Goal: Information Seeking & Learning: Check status

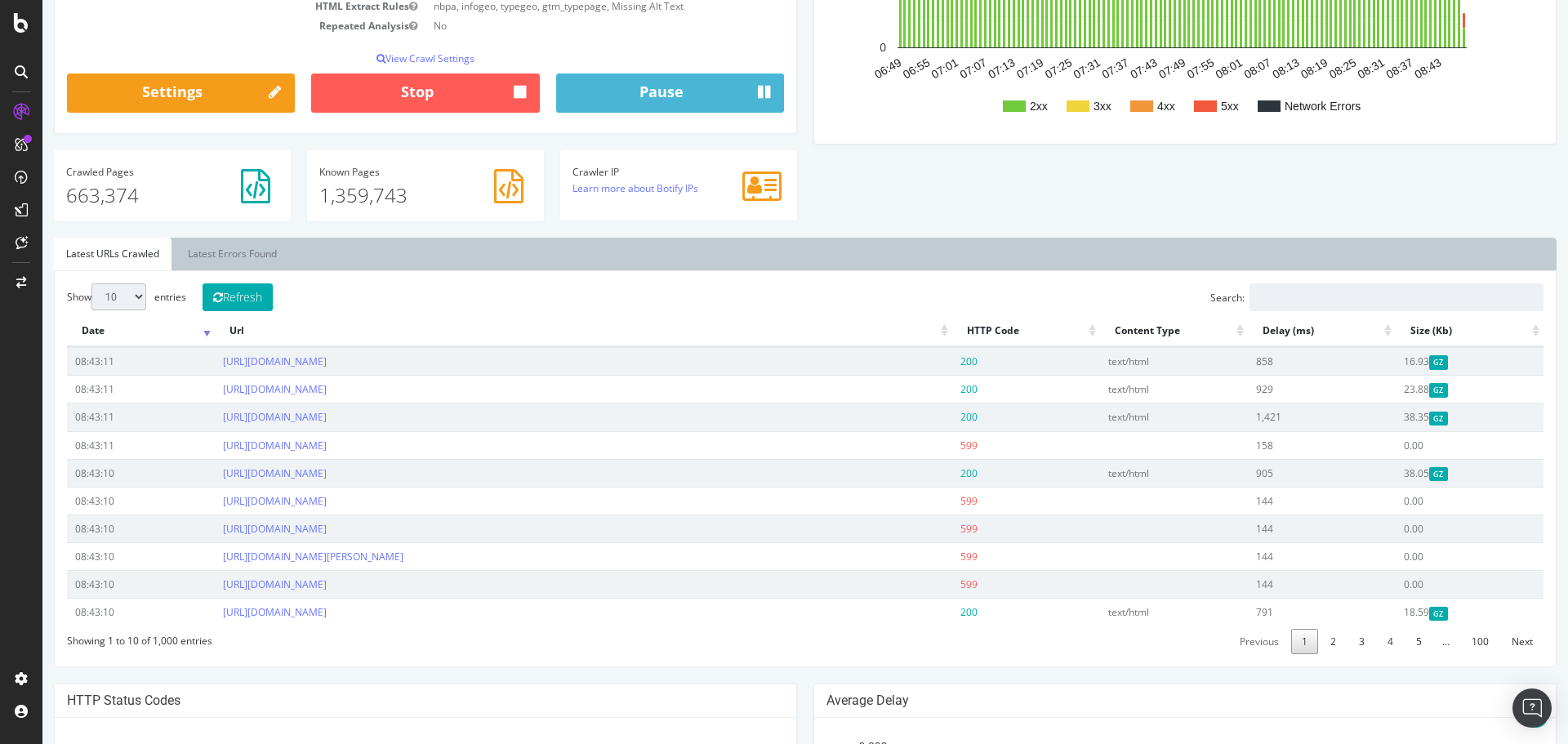
scroll to position [409, 0]
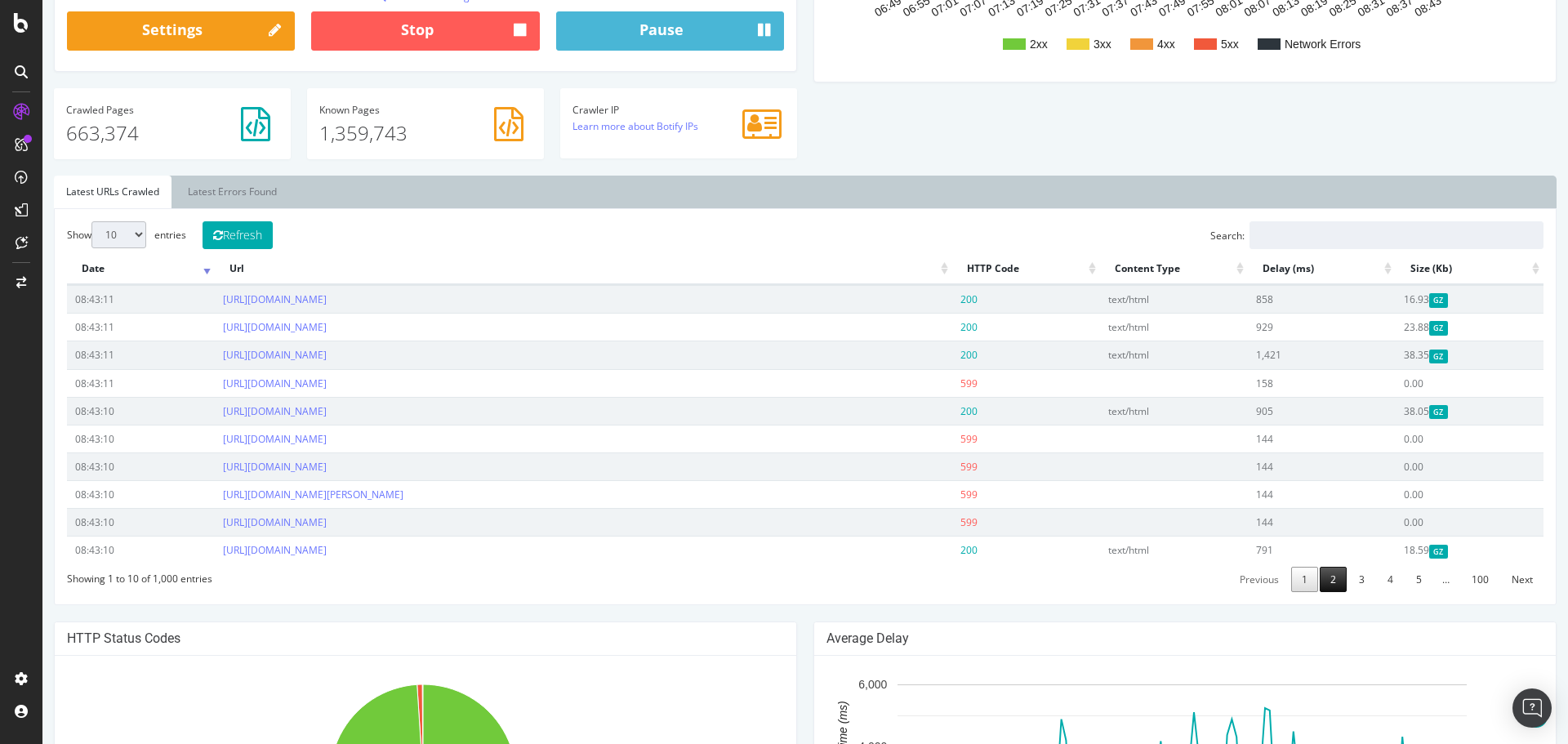
click at [1320, 575] on link "2" at bounding box center [1333, 579] width 27 height 25
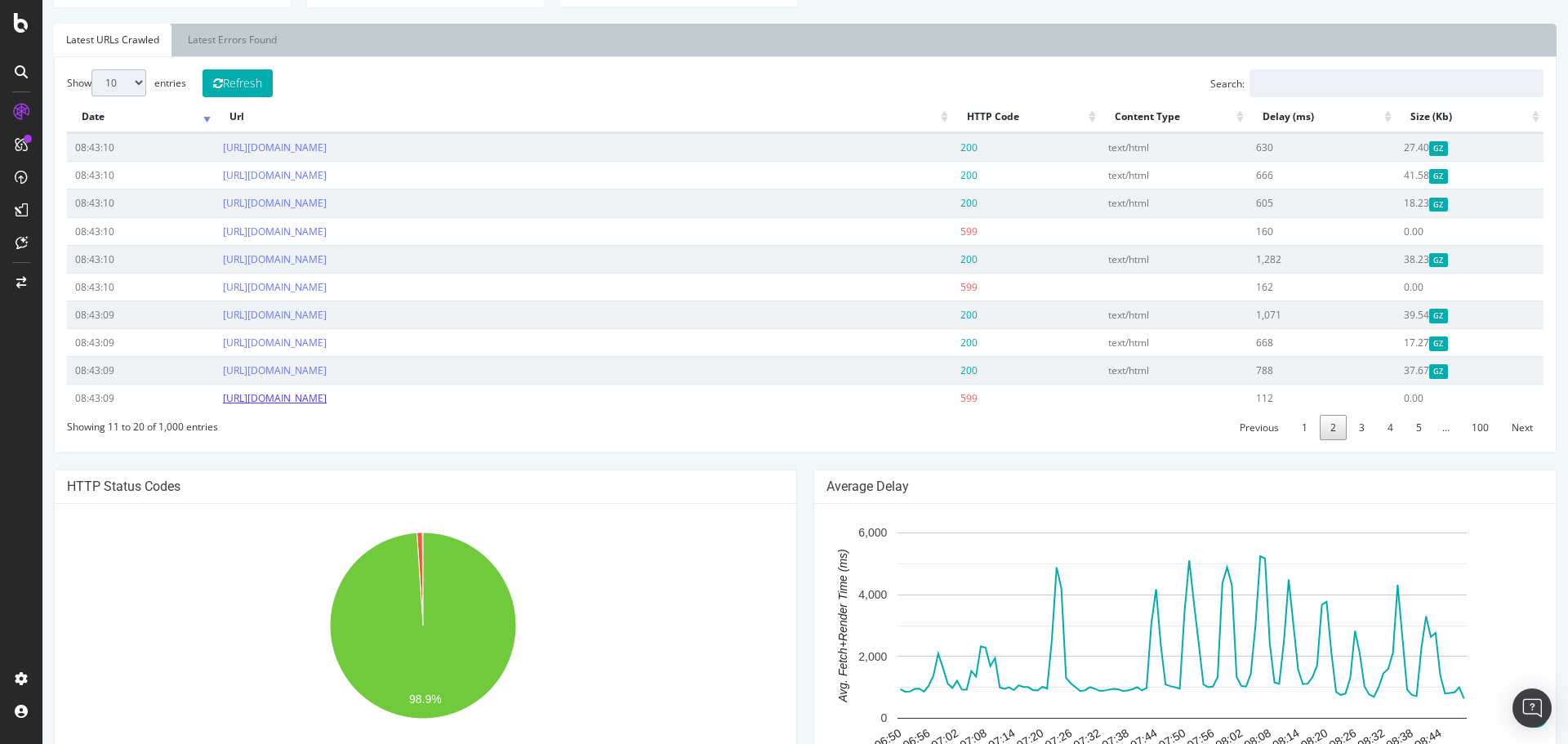
scroll to position [571, 0]
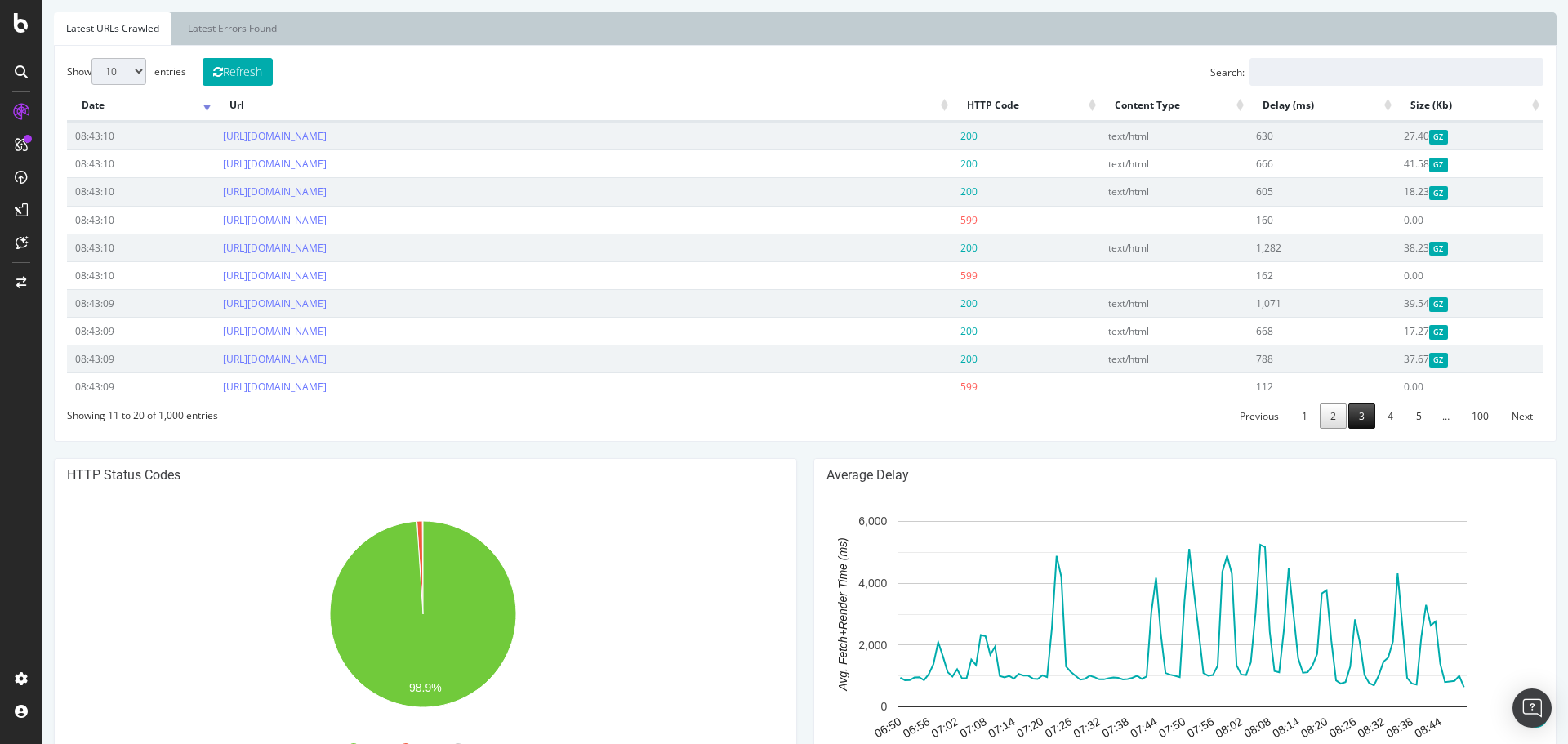
click at [1351, 418] on link "3" at bounding box center [1361, 416] width 27 height 25
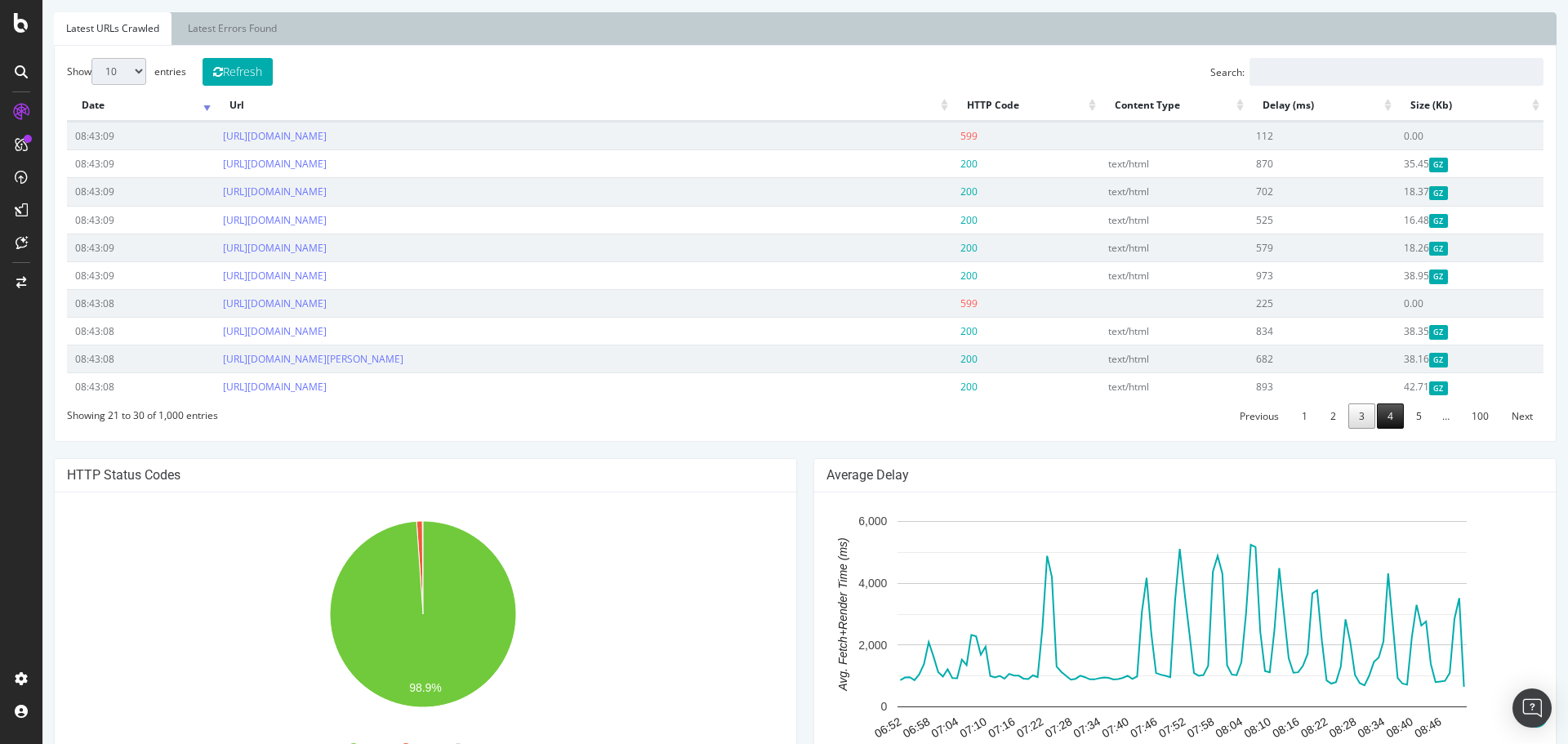
click at [1382, 414] on link "4" at bounding box center [1390, 416] width 27 height 25
click at [1412, 416] on link "5" at bounding box center [1419, 416] width 27 height 25
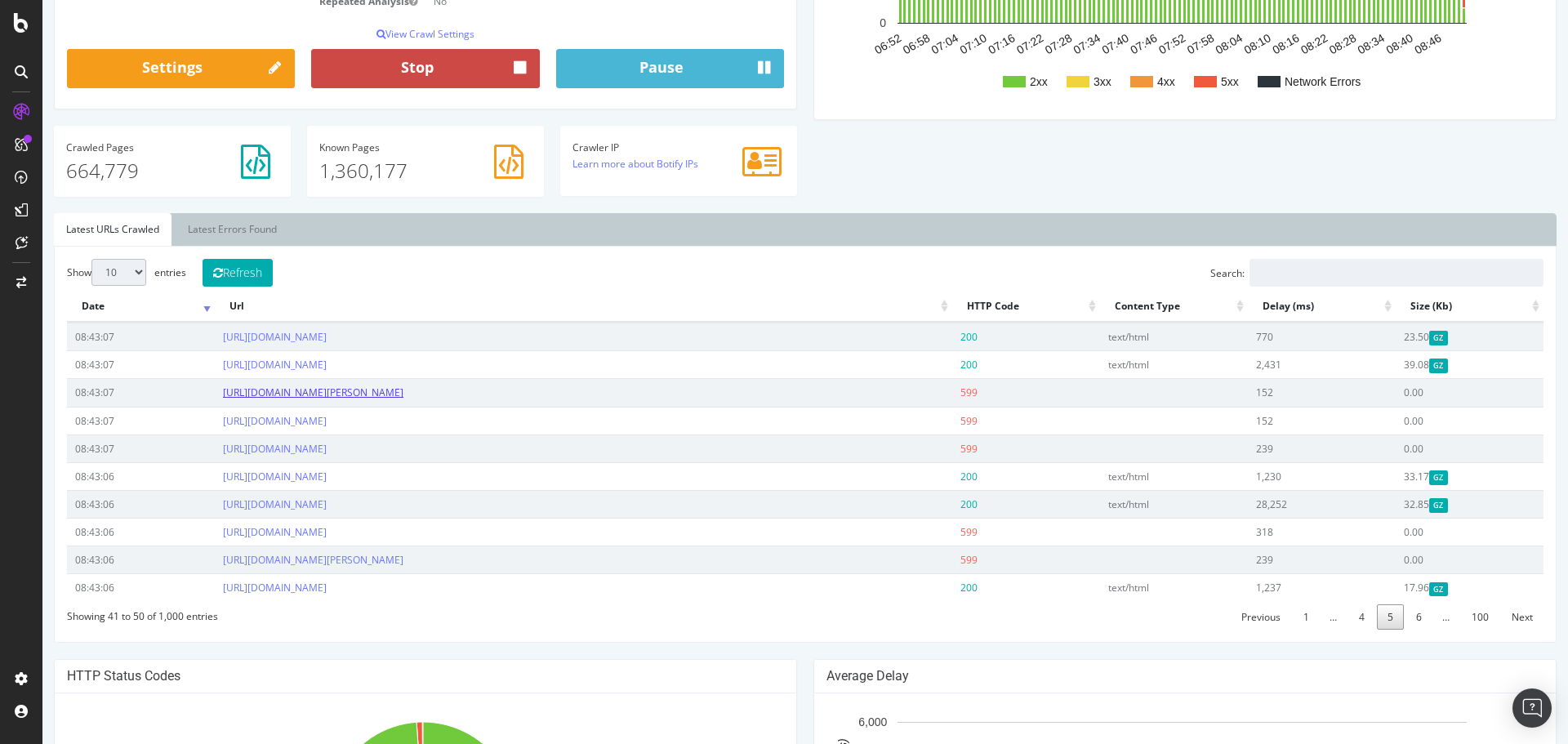
scroll to position [0, 0]
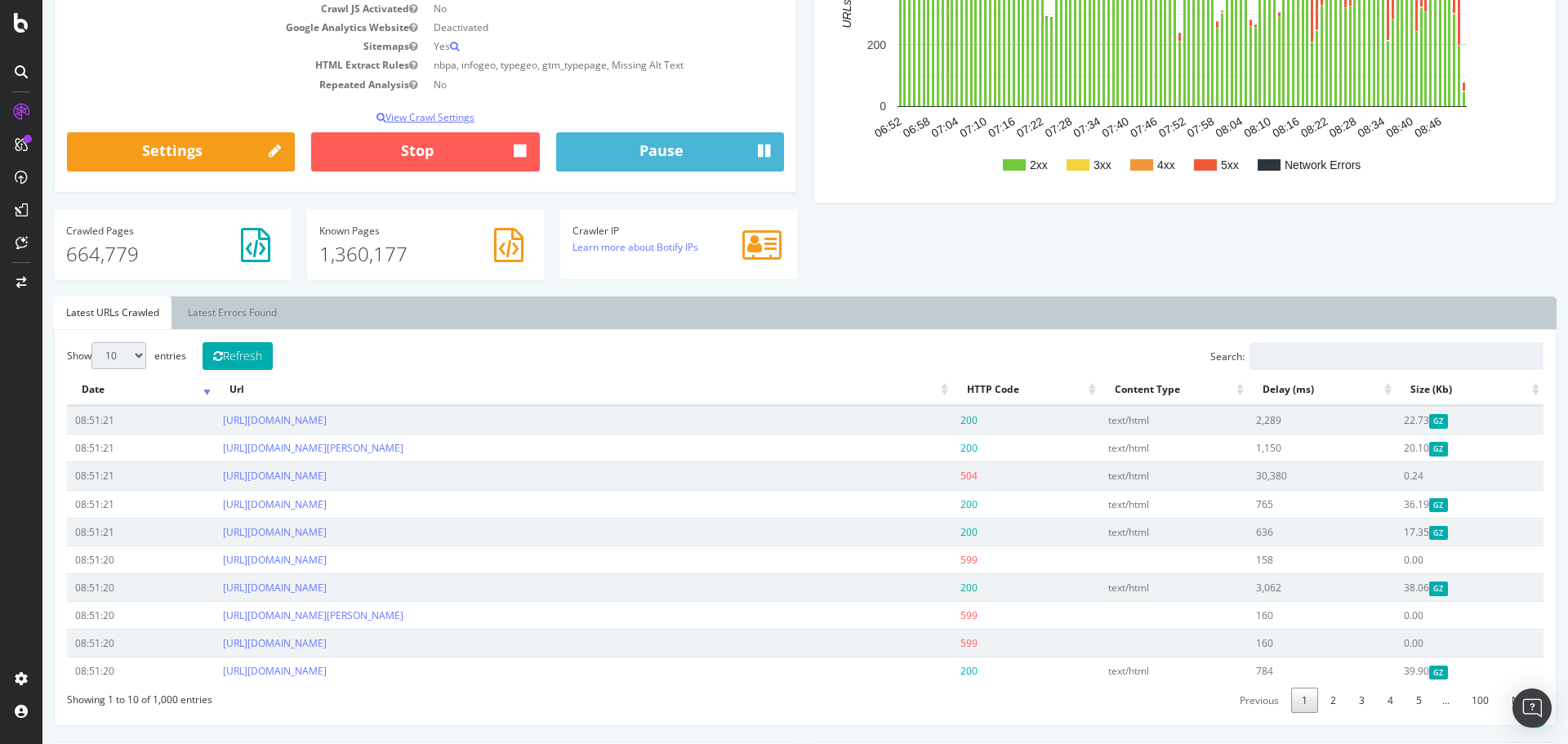
scroll to position [326, 0]
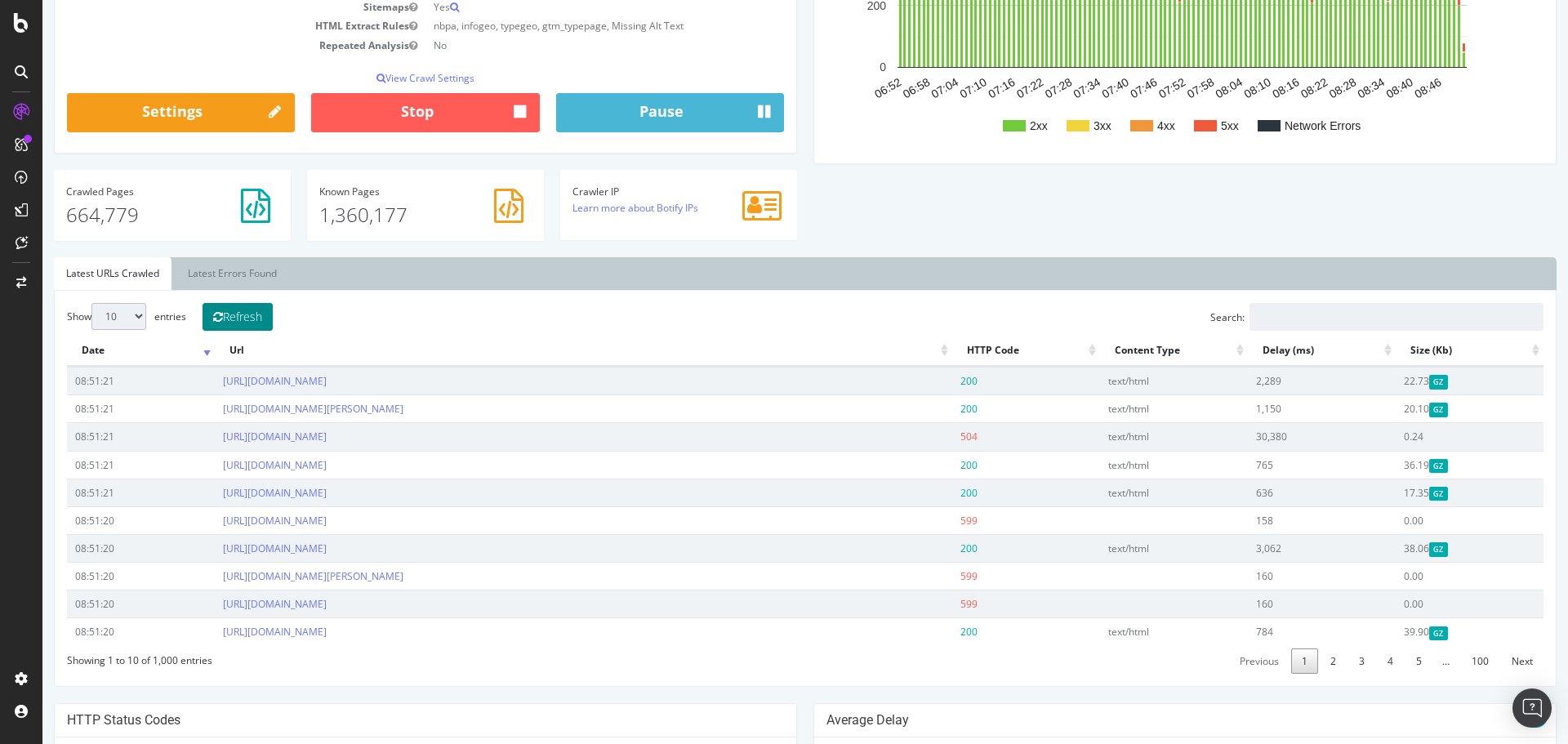
click at [236, 318] on button "Refresh" at bounding box center [238, 316] width 71 height 27
click at [238, 313] on button "Refresh" at bounding box center [238, 316] width 71 height 27
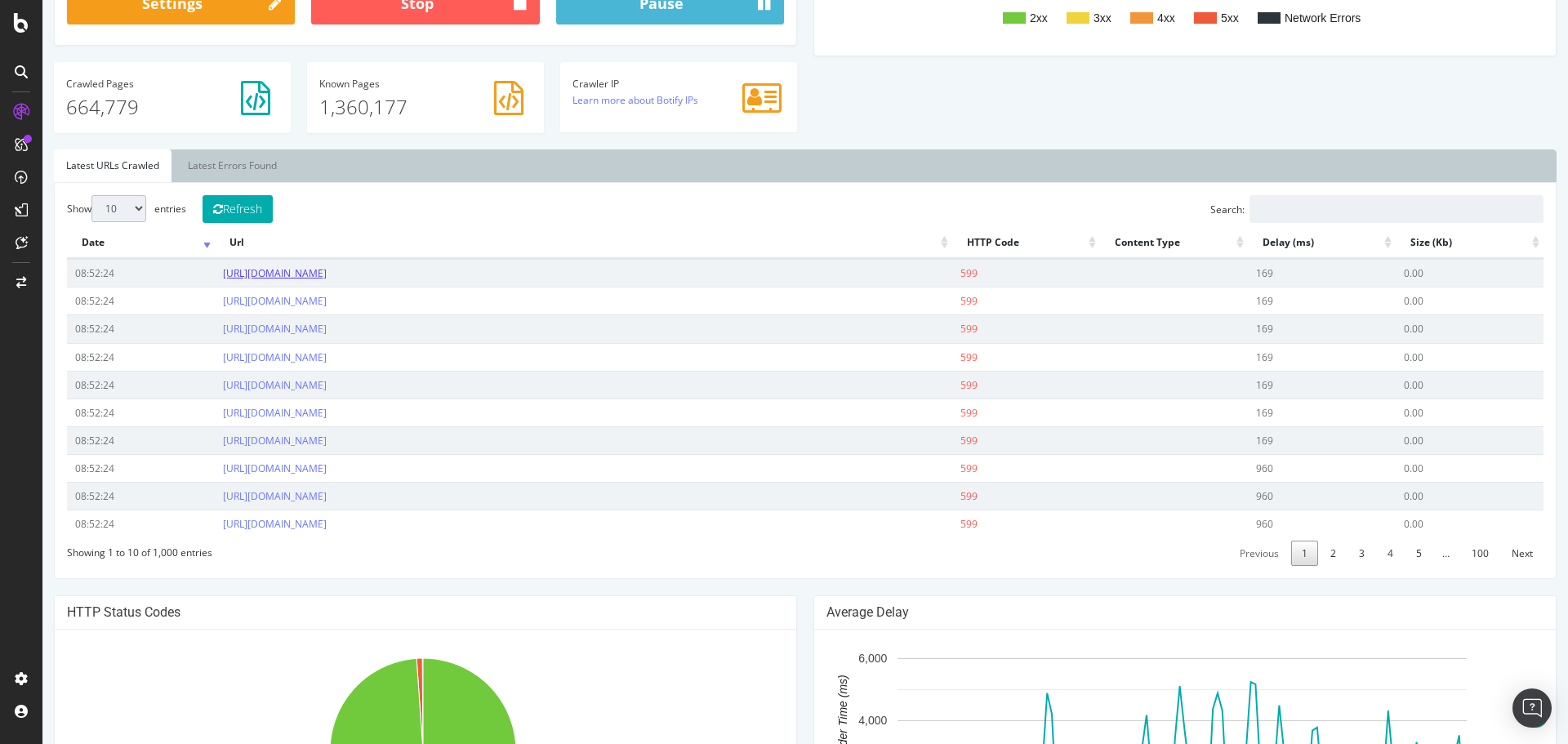
scroll to position [438, 0]
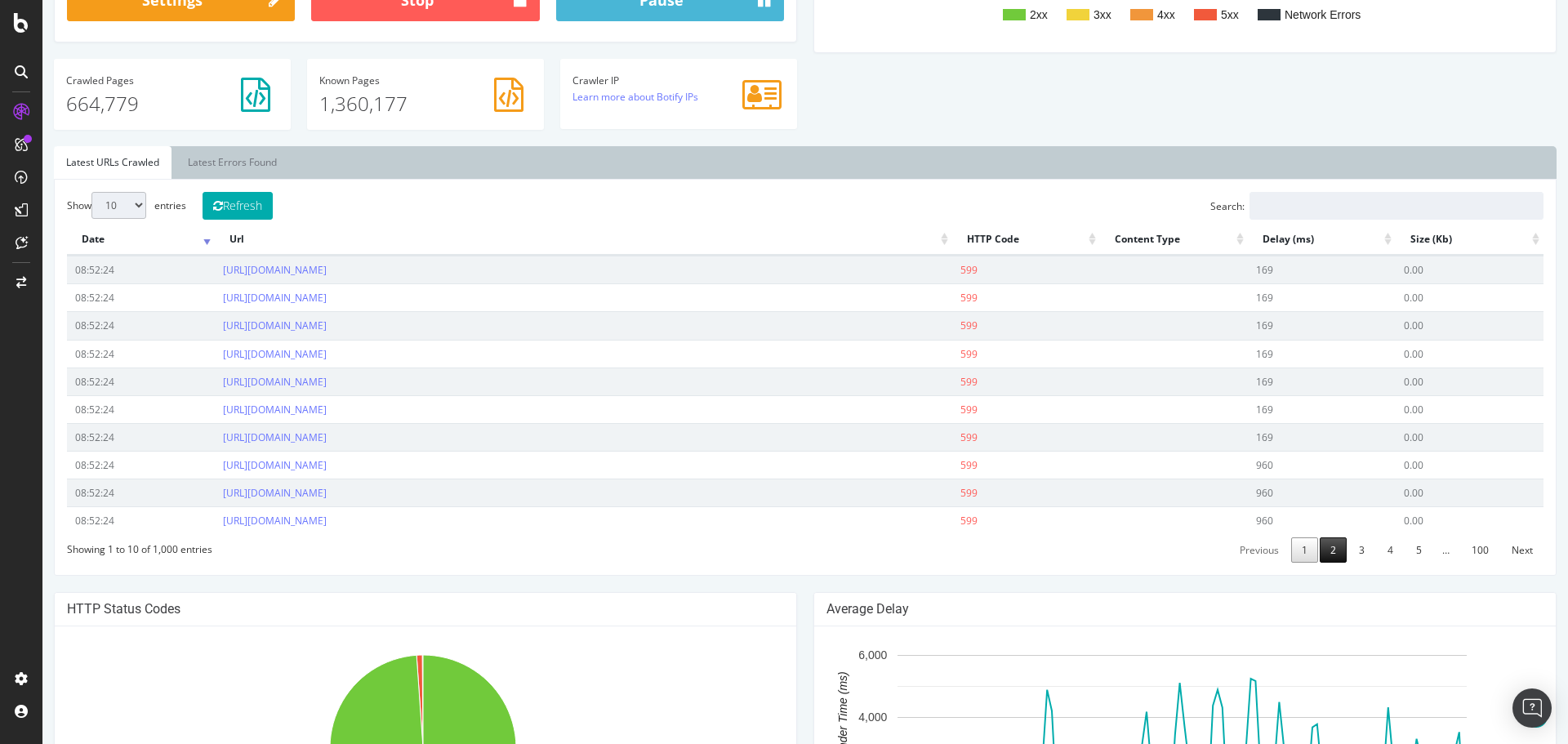
click at [1322, 558] on link "2" at bounding box center [1333, 550] width 27 height 25
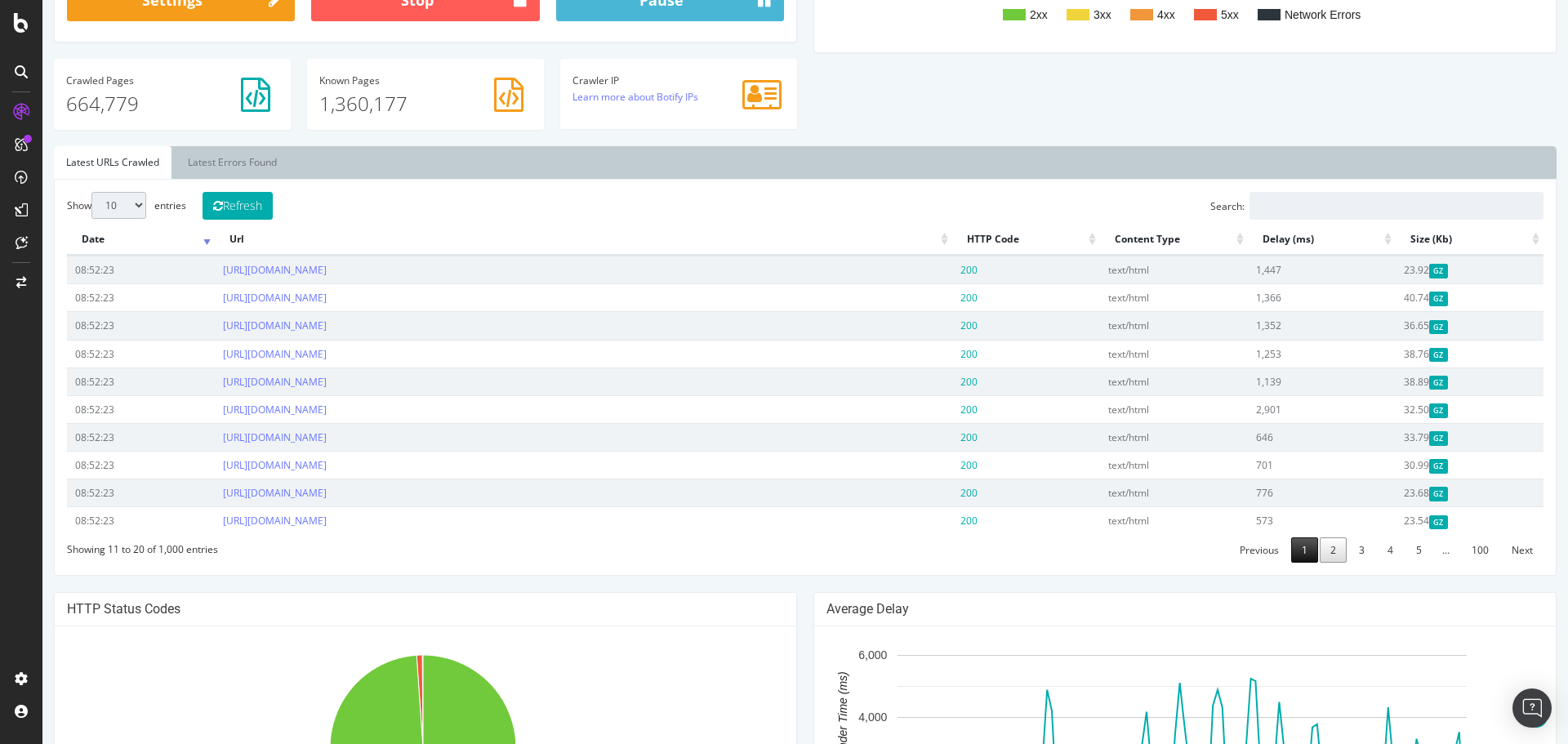
click at [1291, 546] on link "1" at bounding box center [1305, 550] width 27 height 25
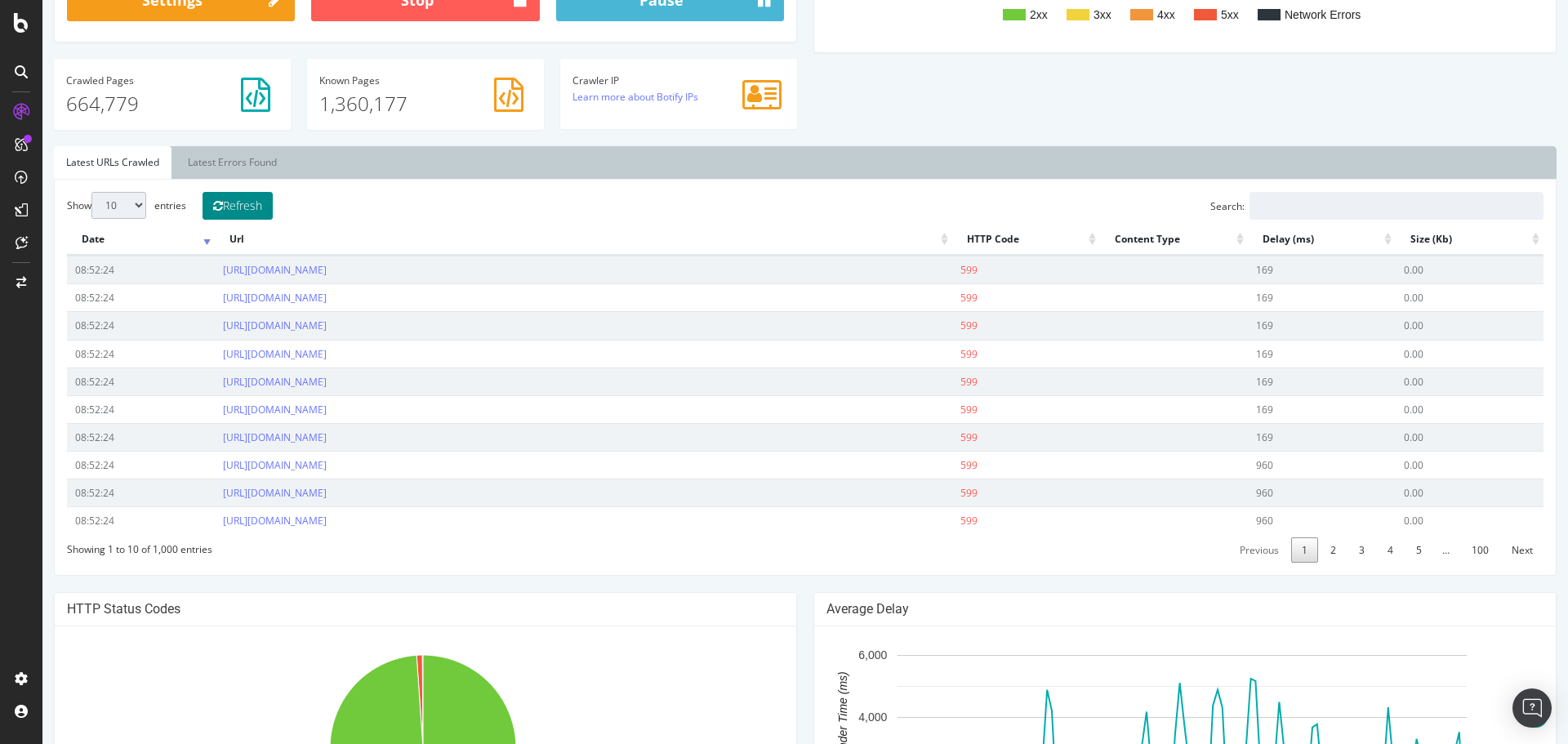
drag, startPoint x: 225, startPoint y: 200, endPoint x: 220, endPoint y: 209, distance: 10.3
click at [223, 200] on icon at bounding box center [218, 206] width 10 height 12
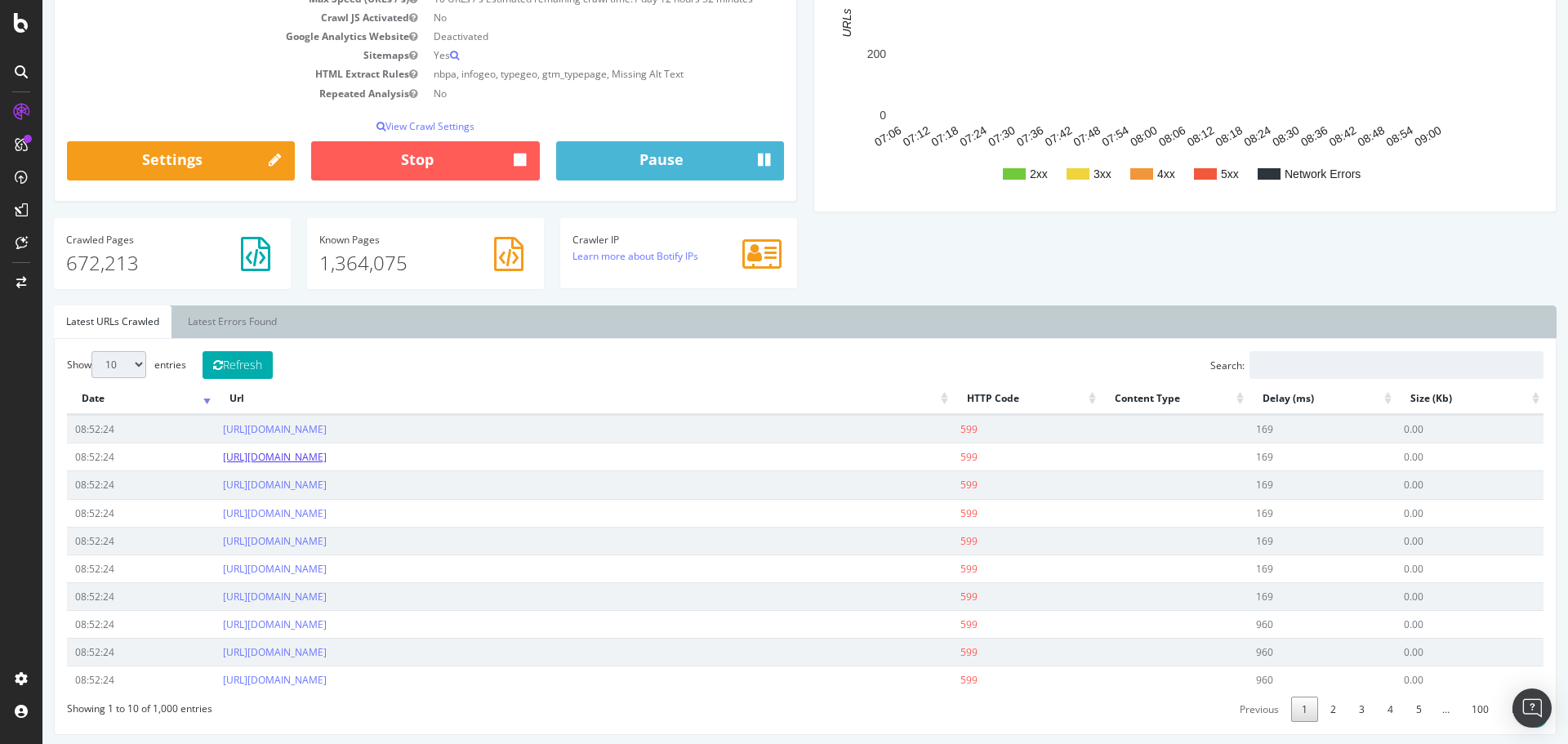
scroll to position [326, 0]
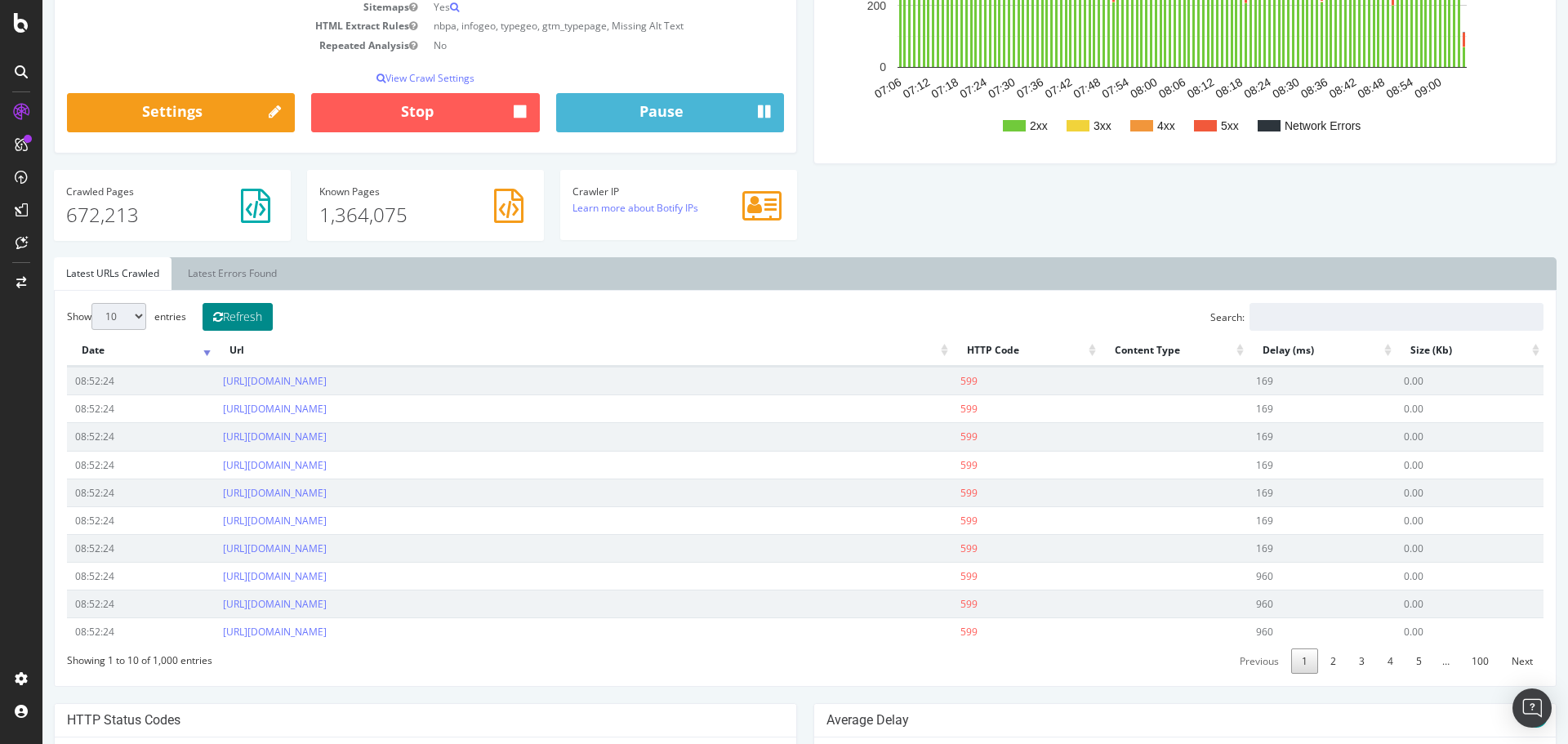
click at [238, 305] on button "Refresh" at bounding box center [238, 316] width 71 height 27
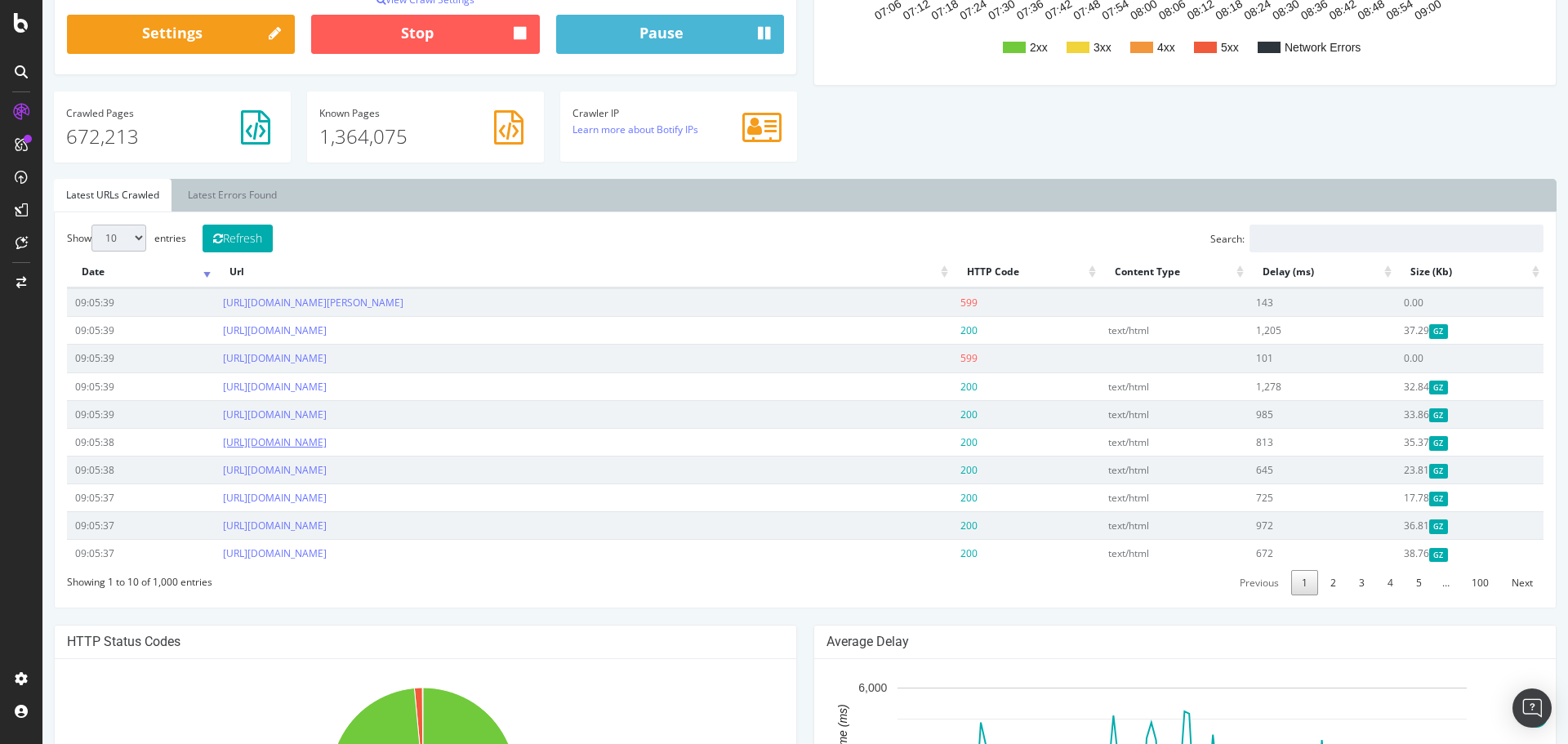
scroll to position [409, 0]
